Goal: Book appointment/travel/reservation

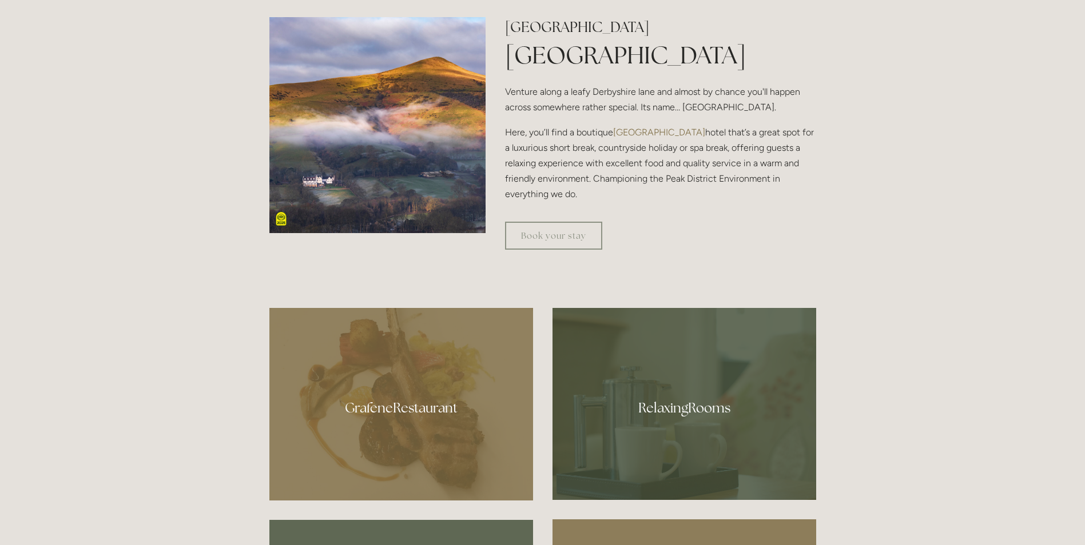
scroll to position [629, 0]
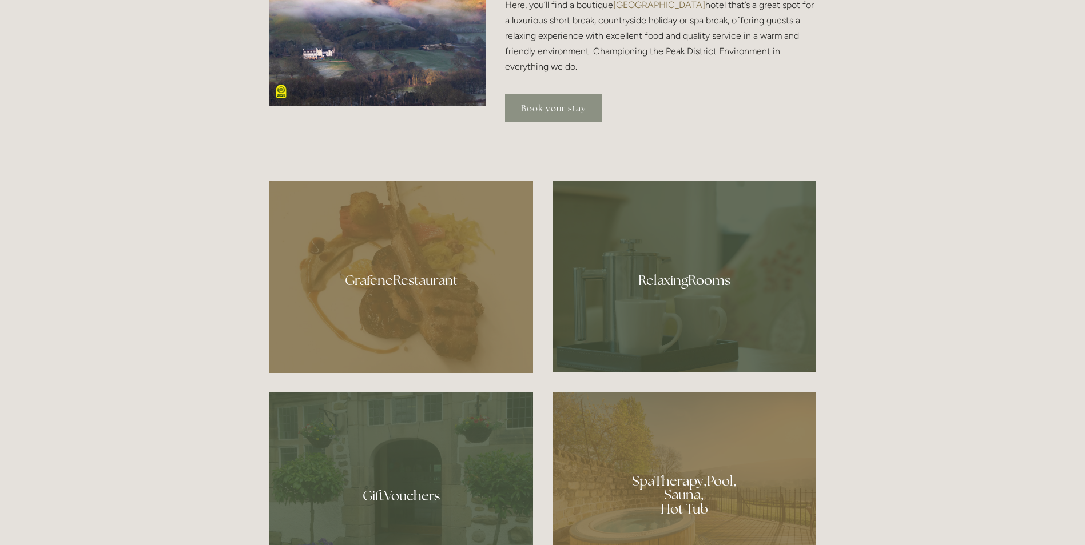
click at [568, 107] on link "Book your stay" at bounding box center [553, 108] width 97 height 28
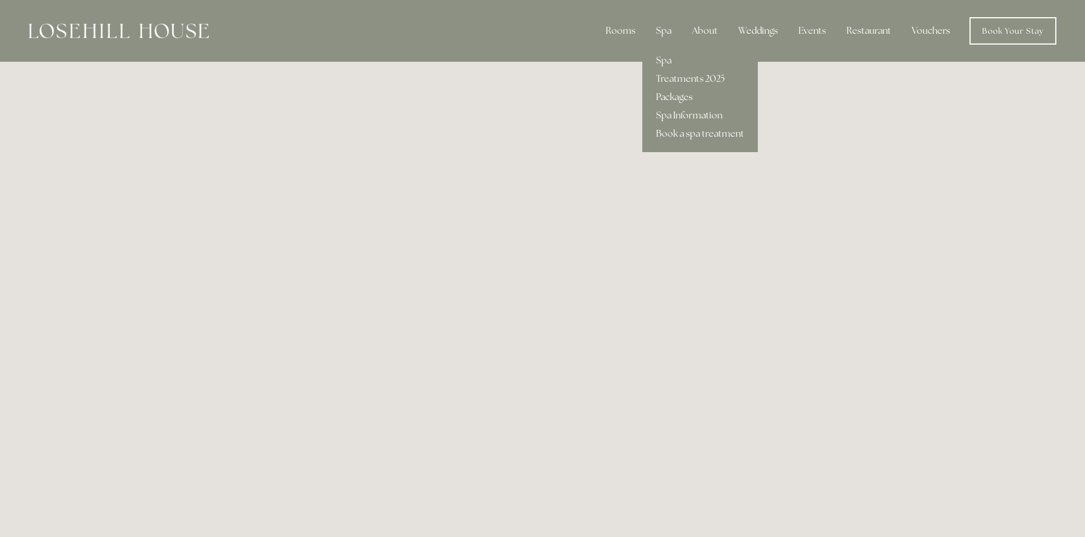
click at [669, 96] on link "Packages" at bounding box center [699, 97] width 115 height 18
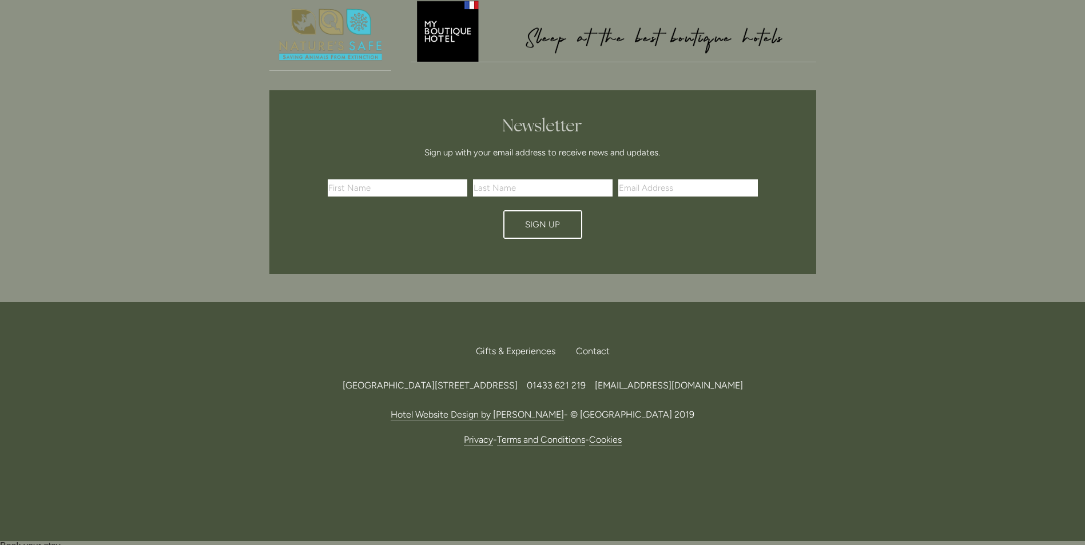
scroll to position [2650, 0]
